Goal: Task Accomplishment & Management: Complete application form

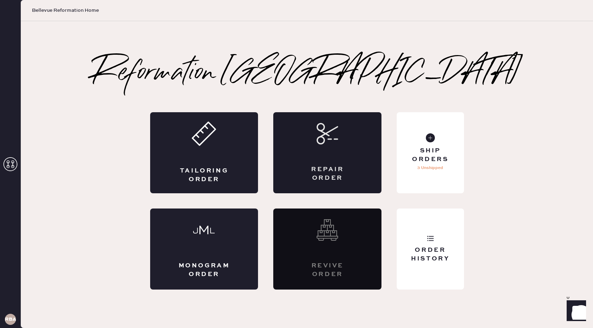
click at [340, 162] on div "Repair Order" at bounding box center [327, 152] width 108 height 81
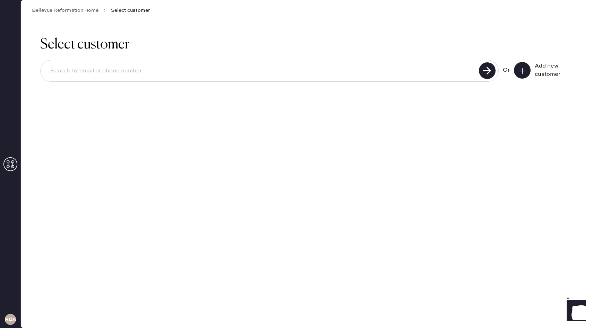
click at [432, 72] on input at bounding box center [261, 71] width 432 height 16
type input "[EMAIL_ADDRESS][DOMAIN_NAME]"
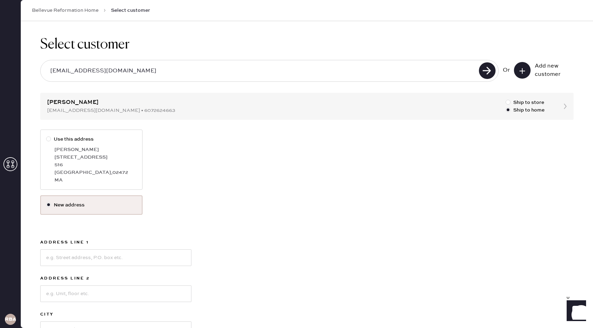
click at [79, 171] on div "[GEOGRAPHIC_DATA] , 02472" at bounding box center [95, 173] width 82 height 8
click at [46, 136] on input "Use this address" at bounding box center [46, 136] width 0 height 0
radio input "true"
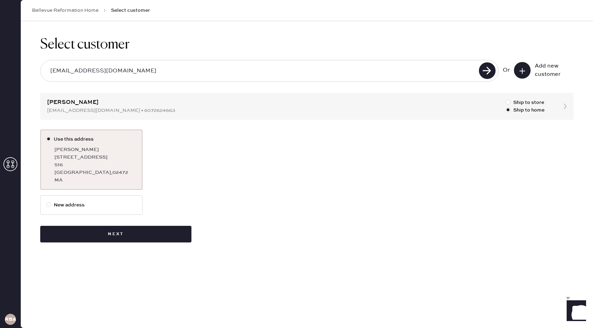
click at [83, 203] on label "New address" at bounding box center [91, 205] width 91 height 8
click at [46, 202] on input "New address" at bounding box center [46, 201] width 0 height 0
radio input "true"
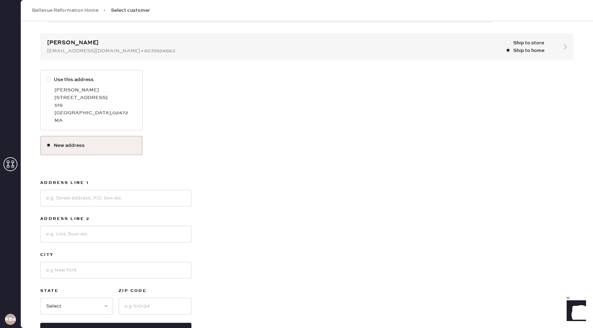
scroll to position [86, 0]
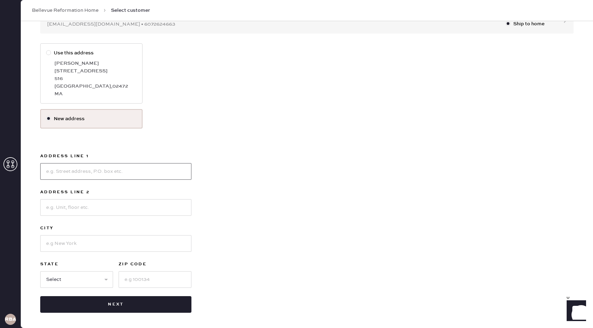
click at [161, 175] on input at bounding box center [115, 171] width 151 height 17
type input "[STREET_ADDRESS]"
click at [94, 207] on input at bounding box center [115, 207] width 151 height 17
type input "Apt 731"
click at [101, 241] on input at bounding box center [115, 243] width 151 height 17
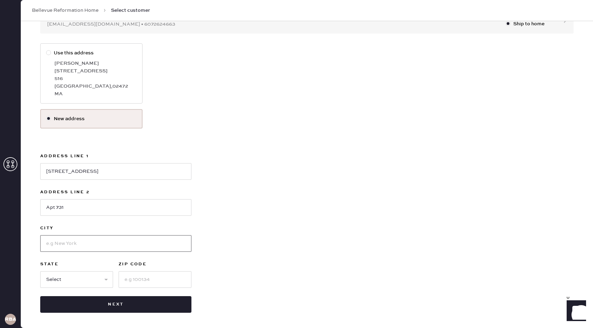
type input "[PERSON_NAME]"
click at [96, 275] on select "Select AK AL AR AZ CA CO CT [GEOGRAPHIC_DATA] DE FL [GEOGRAPHIC_DATA] HI [GEOGR…" at bounding box center [76, 280] width 73 height 17
select select "WA"
click at [40, 272] on select "Select AK AL AR AZ CA CO CT [GEOGRAPHIC_DATA] DE FL [GEOGRAPHIC_DATA] HI [GEOGR…" at bounding box center [76, 280] width 73 height 17
click at [131, 283] on input at bounding box center [155, 280] width 73 height 17
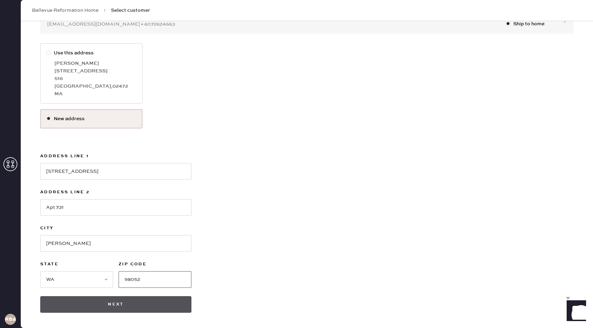
type input "98052"
click at [138, 303] on button "Next" at bounding box center [115, 305] width 151 height 17
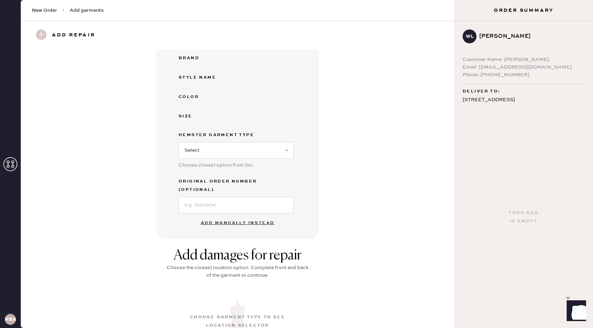
scroll to position [133, 0]
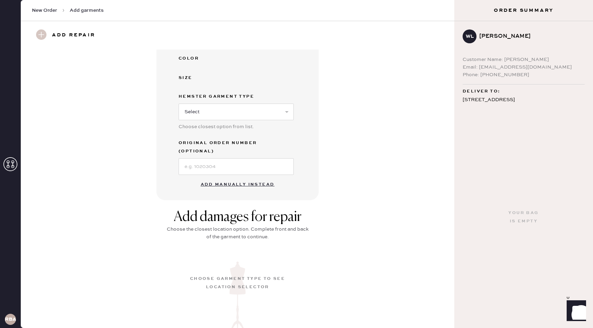
click at [263, 178] on button "Add manually instead" at bounding box center [238, 185] width 82 height 14
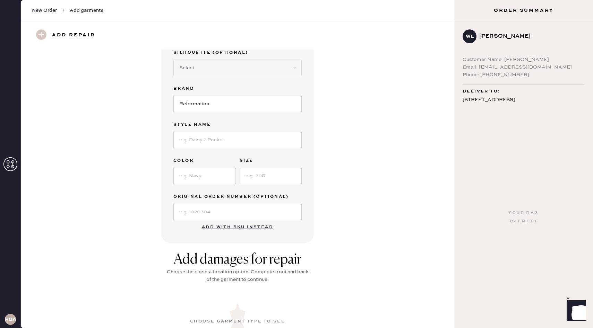
scroll to position [0, 0]
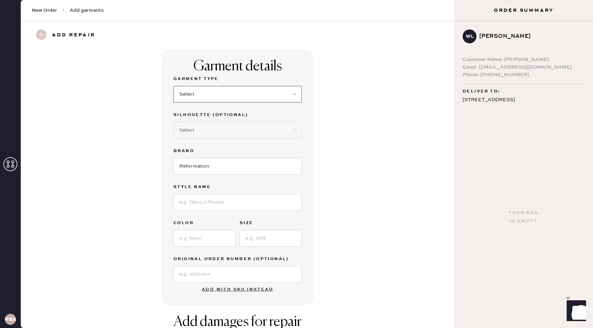
click at [243, 91] on select "Select Basic Skirt Jeans Leggings Pants Shorts Basic Sleeved Dress Basic Sleeve…" at bounding box center [237, 94] width 128 height 17
select select "6"
click at [173, 86] on select "Select Basic Skirt Jeans Leggings Pants Shorts Basic Sleeved Dress Basic Sleeve…" at bounding box center [237, 94] width 128 height 17
click at [225, 134] on select "Select Maxi Dress Midi Dress Mini Dress Other" at bounding box center [237, 130] width 128 height 17
select select "39"
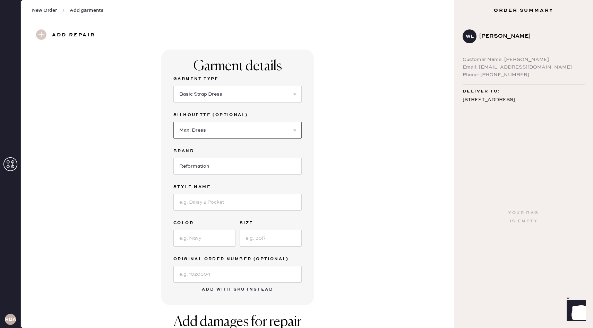
click at [173, 122] on select "Select Maxi Dress Midi Dress Mini Dress Other" at bounding box center [237, 130] width 128 height 17
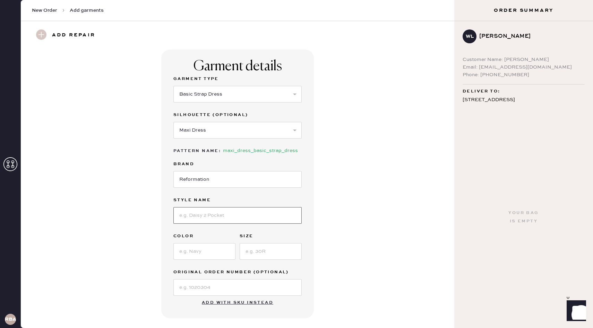
click at [202, 214] on input at bounding box center [237, 215] width 128 height 17
type input "[PERSON_NAME] Dress"
click at [204, 250] on input at bounding box center [204, 251] width 62 height 17
type input "serenity"
click at [272, 257] on input at bounding box center [271, 251] width 62 height 17
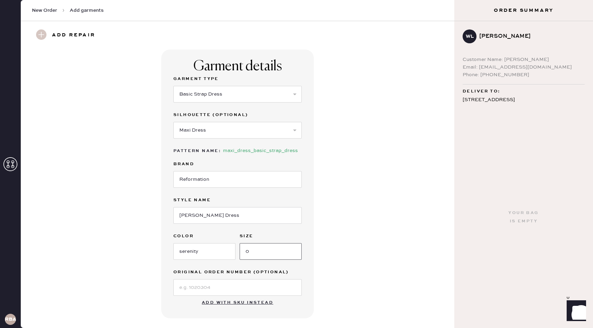
type input "0"
click at [243, 280] on input at bounding box center [237, 288] width 128 height 17
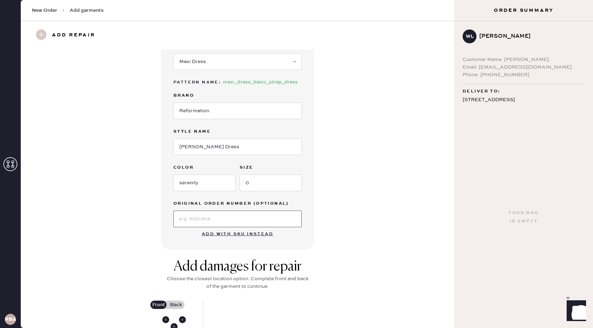
scroll to position [74, 0]
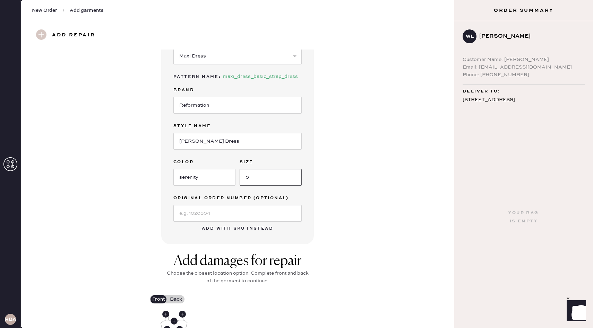
click at [267, 177] on input "0" at bounding box center [271, 177] width 62 height 17
type input "0"
click at [325, 179] on div "Garment details Garment Type Select Basic Skirt Jeans Leggings Pants Shorts Bas…" at bounding box center [237, 109] width 409 height 269
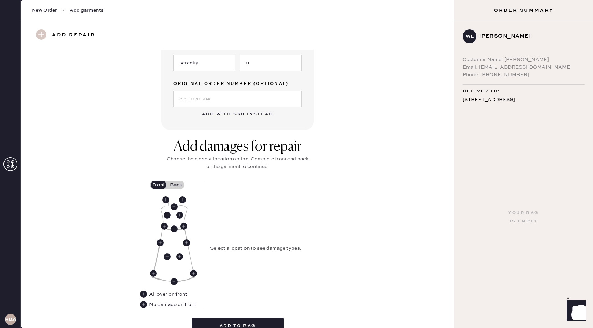
scroll to position [215, 0]
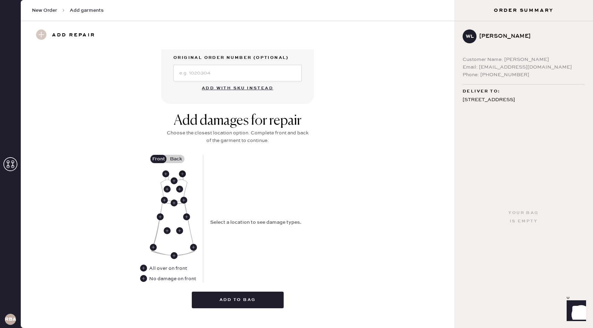
click at [184, 173] on use at bounding box center [182, 174] width 7 height 7
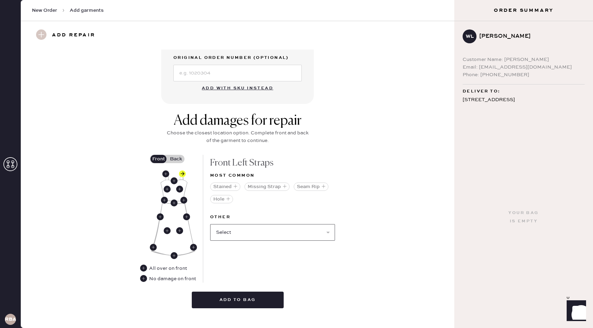
click at [285, 234] on select "Select Broken / Ripped Hem Broken Beads Broken Belt Loop Broken Button Broken C…" at bounding box center [272, 232] width 125 height 17
select select "1668"
click at [210, 224] on select "Select Broken / Ripped Hem Broken Beads Broken Belt Loop Broken Button Broken C…" at bounding box center [272, 232] width 125 height 17
select select
click at [179, 160] on label "Back" at bounding box center [175, 159] width 17 height 8
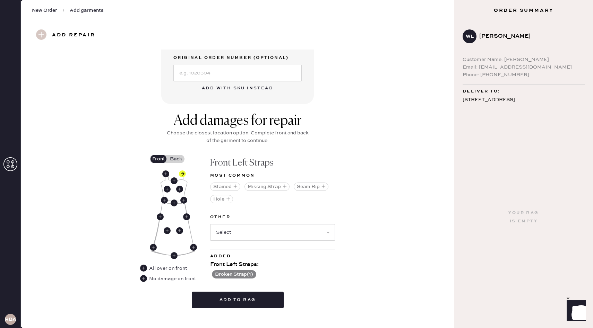
click at [176, 159] on input "Back" at bounding box center [176, 159] width 0 height 0
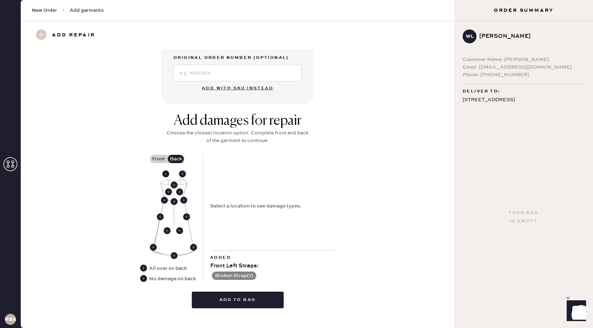
click at [167, 175] on use at bounding box center [165, 174] width 7 height 7
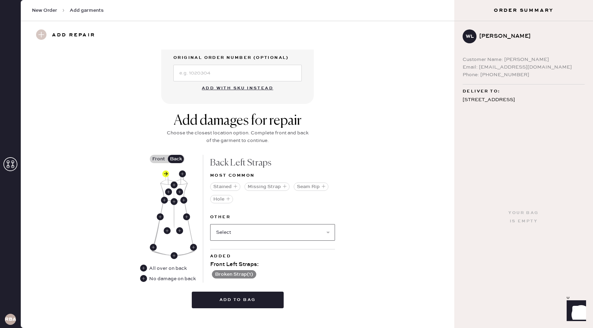
click at [252, 236] on select "Select Broken / Ripped Hem Broken Beads Broken Belt Loop Broken Button Broken C…" at bounding box center [272, 232] width 125 height 17
select select "1668"
click at [210, 224] on select "Select Broken / Ripped Hem Broken Beads Broken Belt Loop Broken Button Broken C…" at bounding box center [272, 232] width 125 height 17
select select
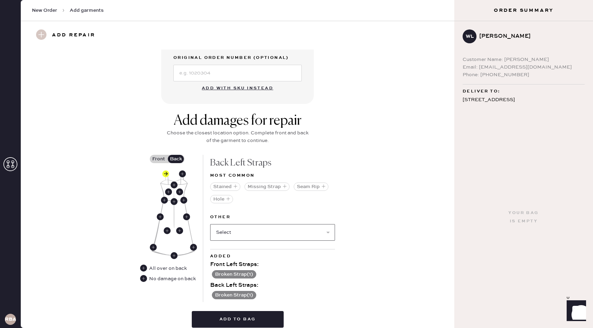
scroll to position [244, 0]
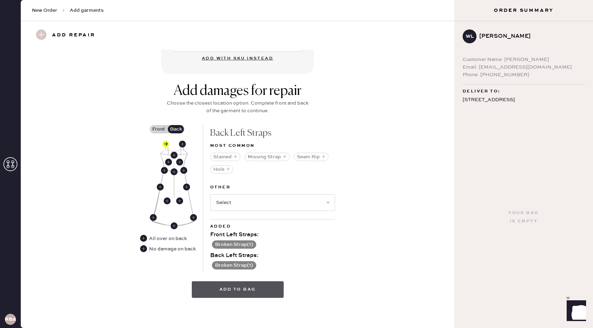
click at [258, 292] on button "Add to bag" at bounding box center [238, 290] width 92 height 17
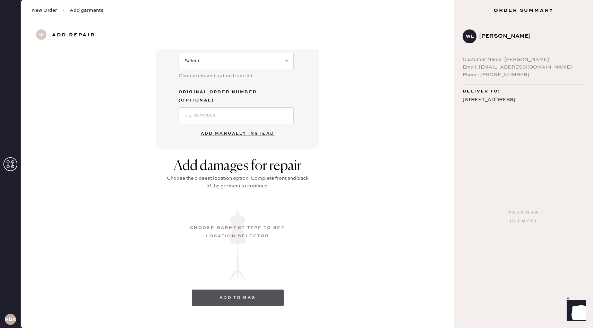
scroll to position [13, 0]
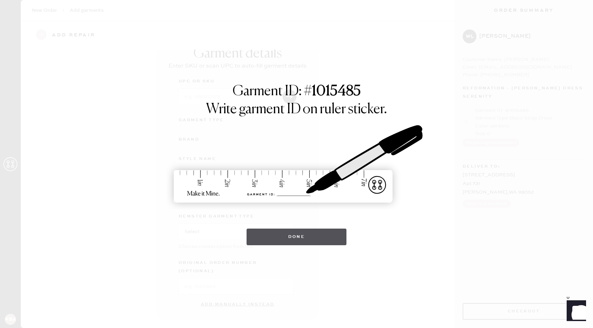
click at [292, 241] on button "Done" at bounding box center [297, 237] width 100 height 17
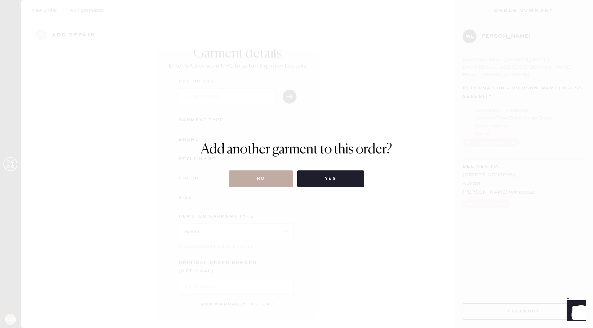
click at [282, 181] on button "No" at bounding box center [261, 179] width 64 height 17
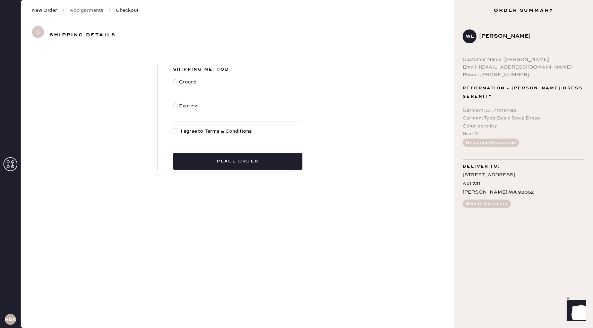
click at [196, 83] on div "Ground" at bounding box center [188, 85] width 19 height 15
click at [173, 79] on input "Ground" at bounding box center [173, 78] width 0 height 0
radio input "true"
click at [189, 131] on span "I agree to Terms & Conditions" at bounding box center [216, 132] width 71 height 8
click at [173, 128] on input "I agree to Terms & Conditions" at bounding box center [173, 128] width 0 height 0
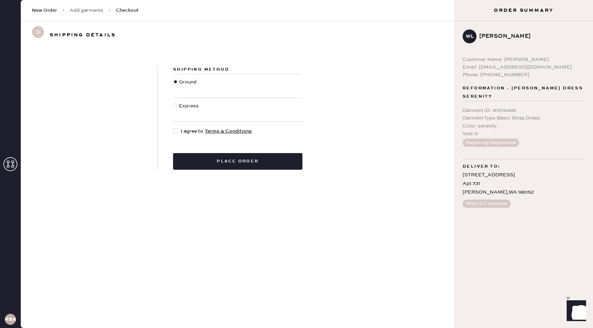
checkbox input "true"
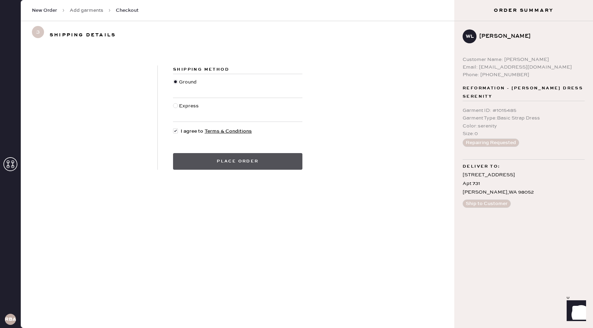
click at [220, 163] on button "Place order" at bounding box center [237, 161] width 129 height 17
